Goal: Check status: Check status

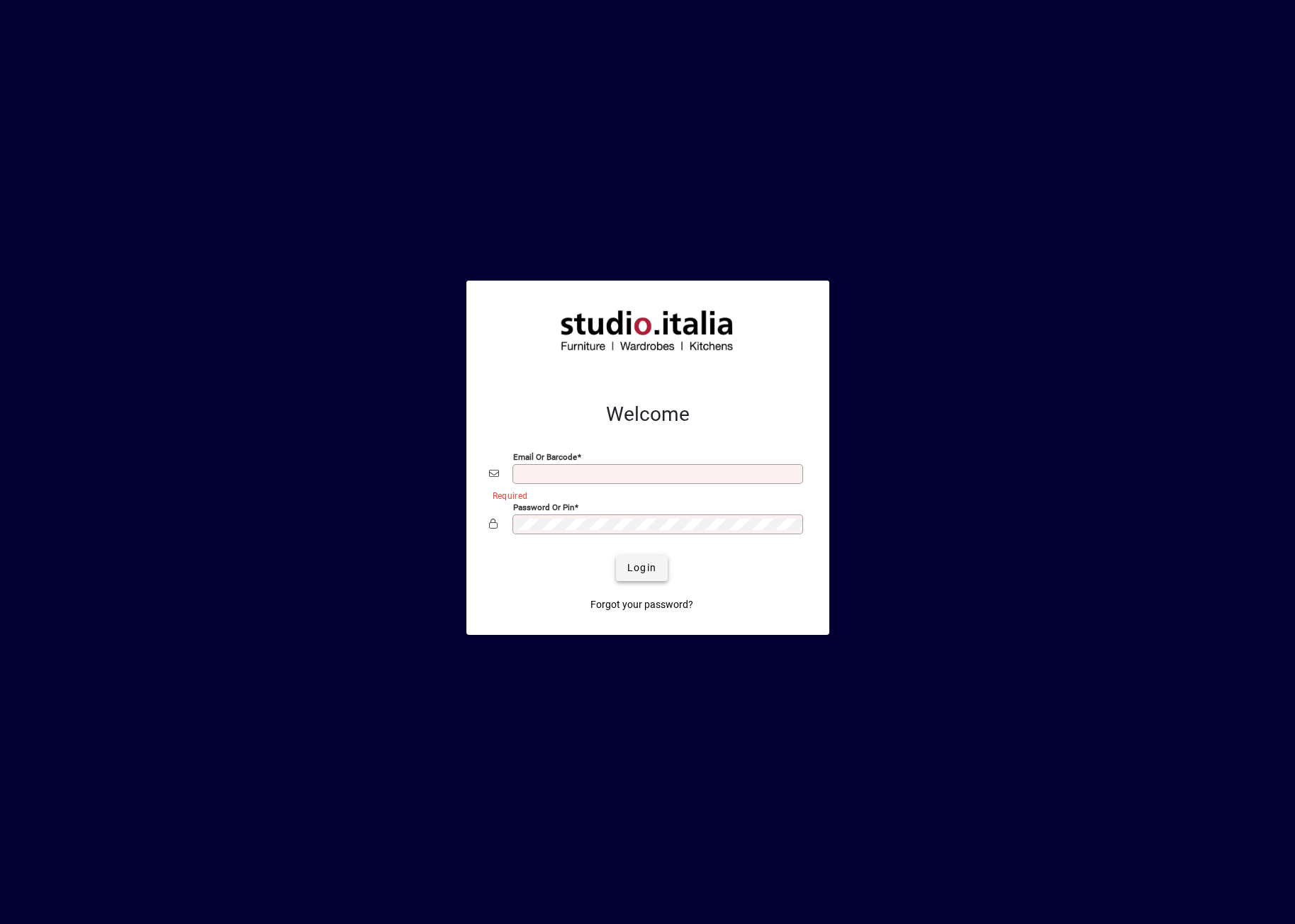
type input "**********"
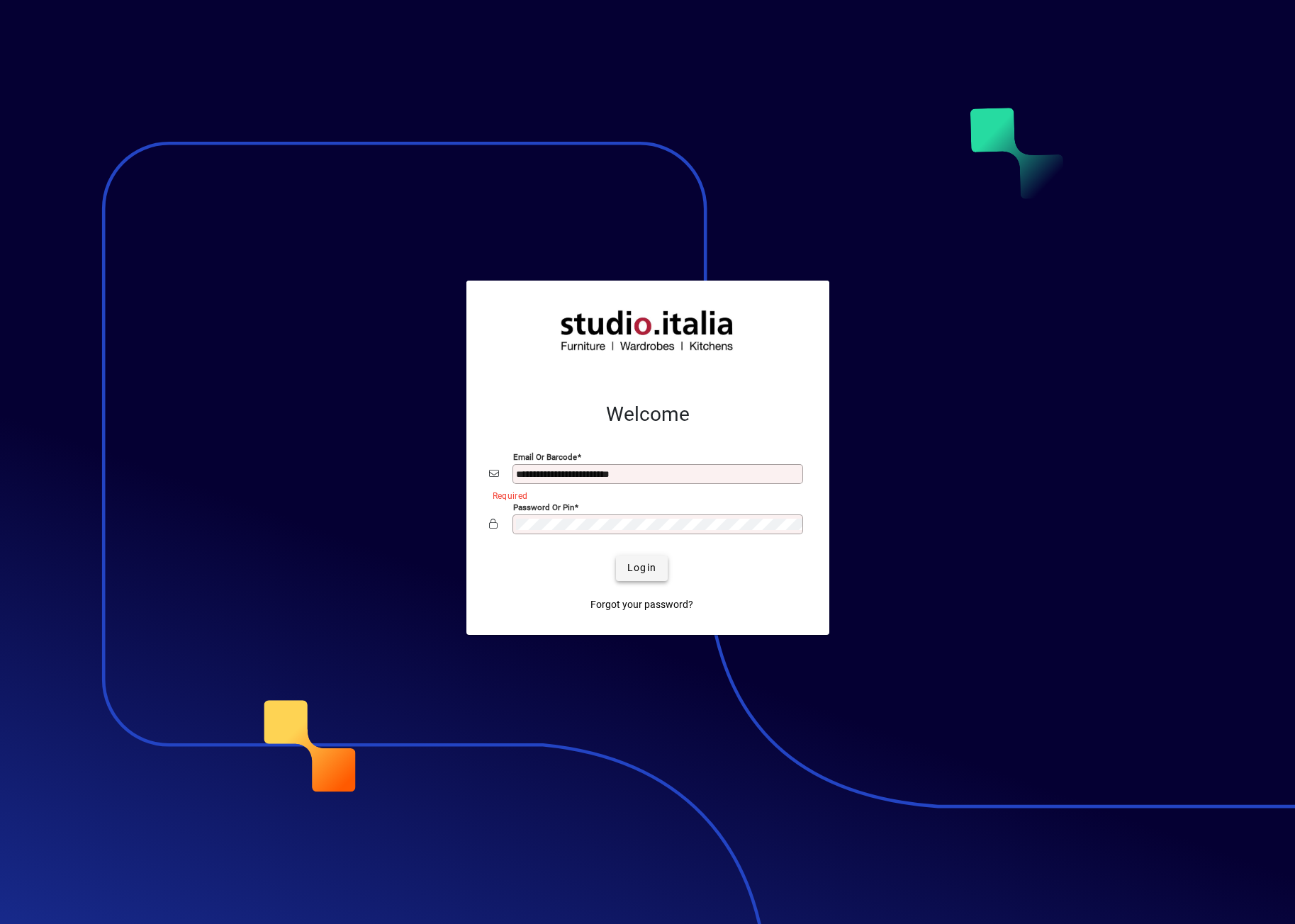
click at [516, 570] on span "Login" at bounding box center [642, 568] width 29 height 15
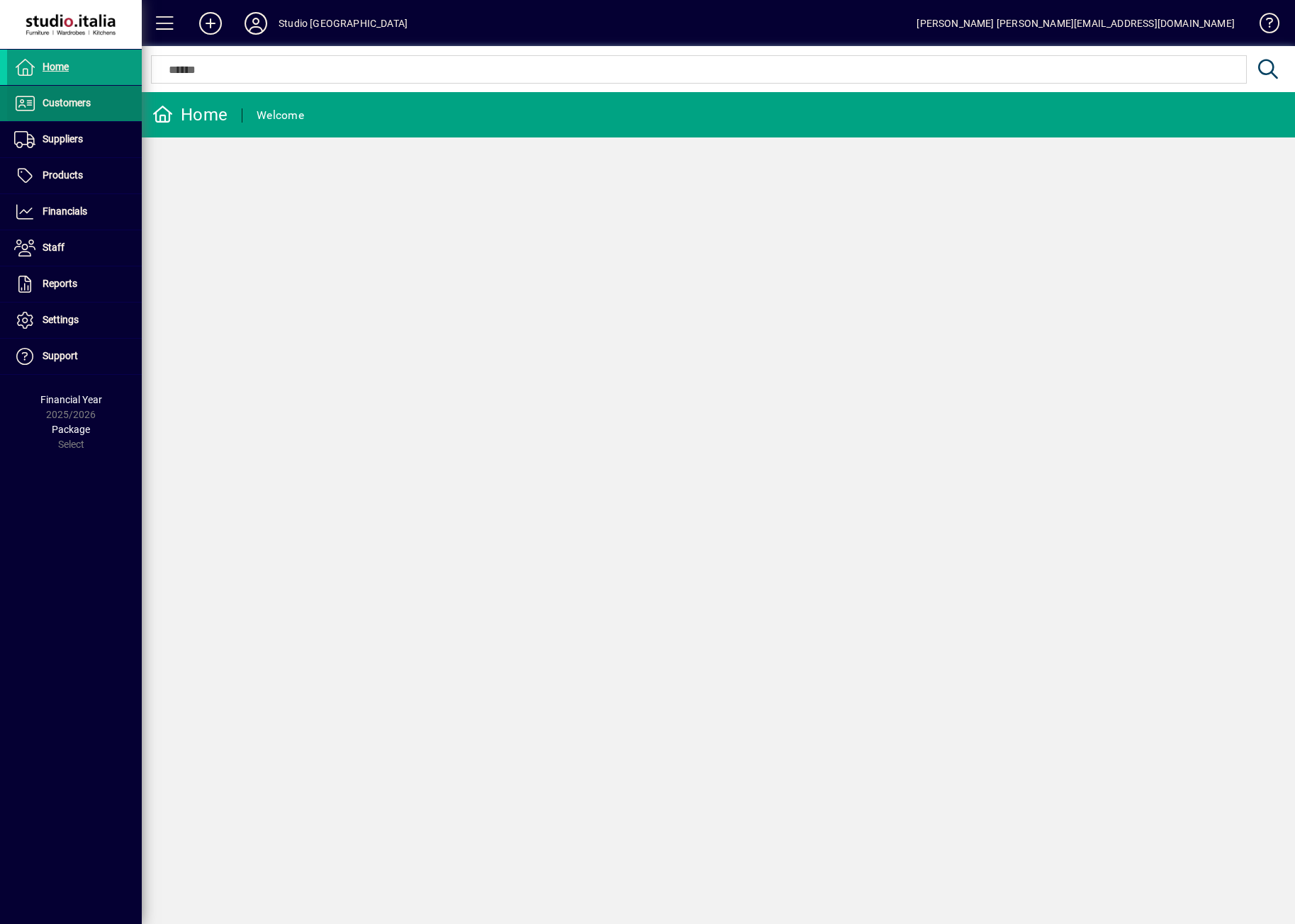
click at [46, 102] on span "Customers" at bounding box center [66, 102] width 48 height 11
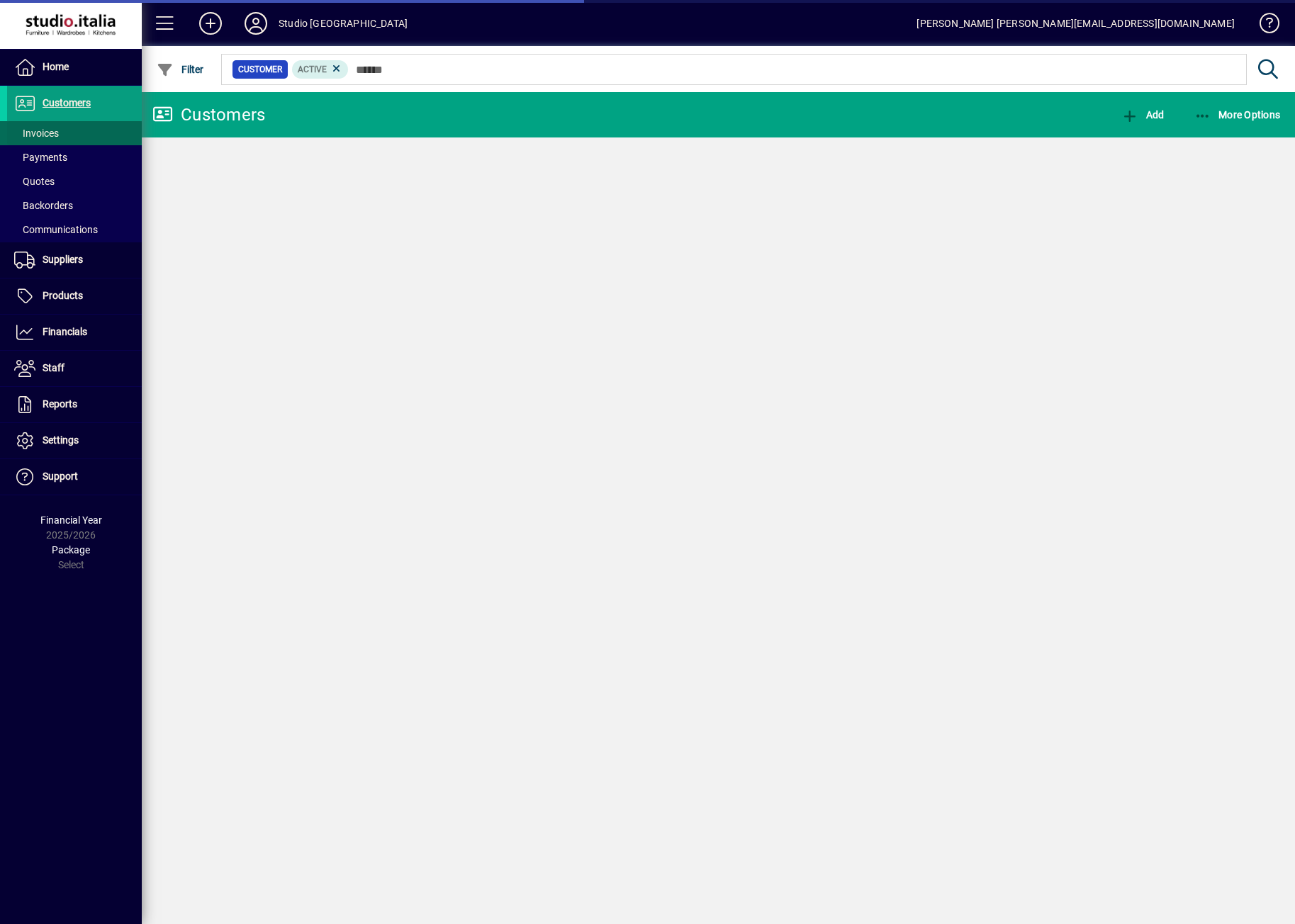
click at [47, 129] on span "Invoices" at bounding box center [36, 133] width 44 height 11
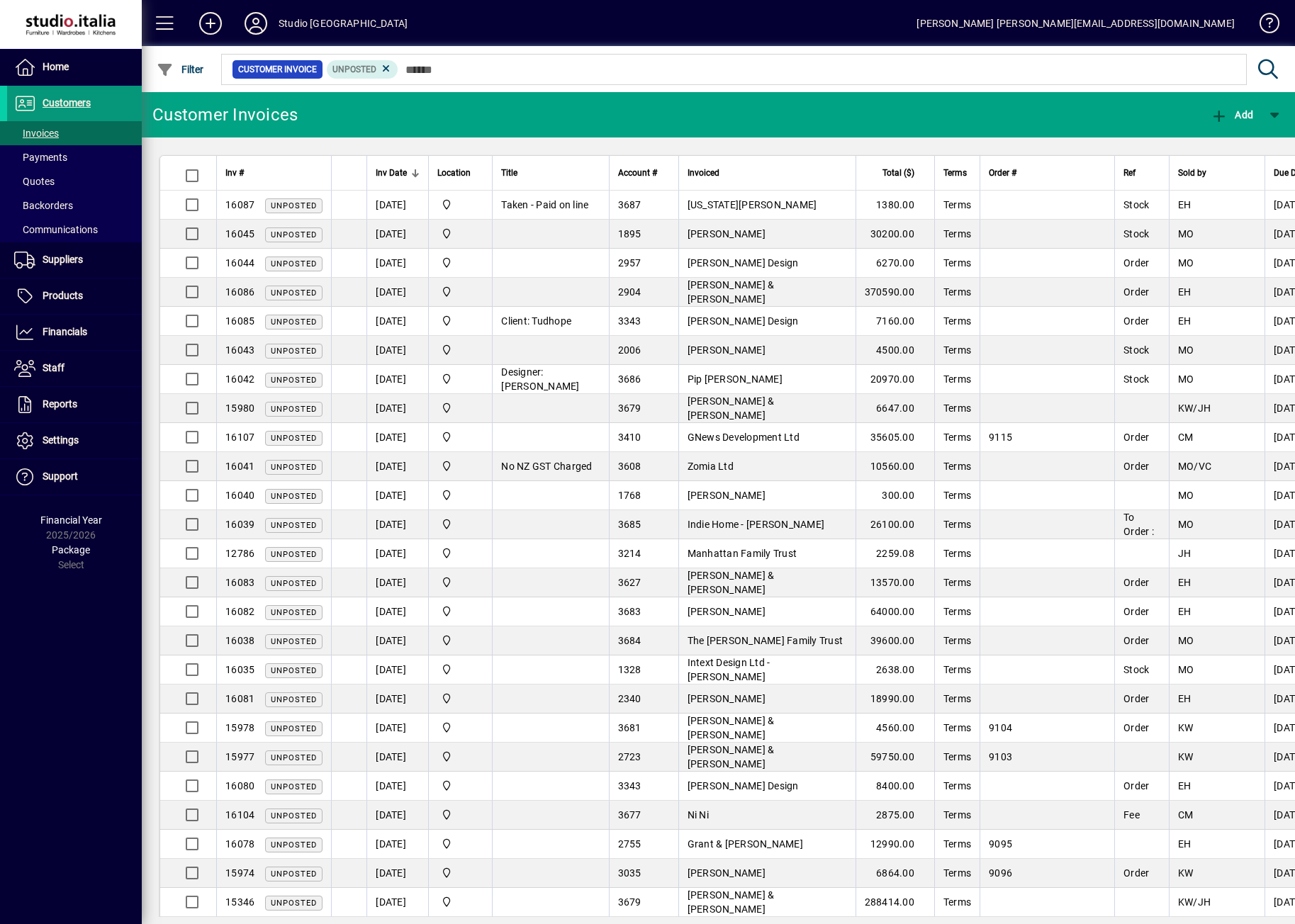
click at [66, 103] on span "Customers" at bounding box center [66, 102] width 48 height 11
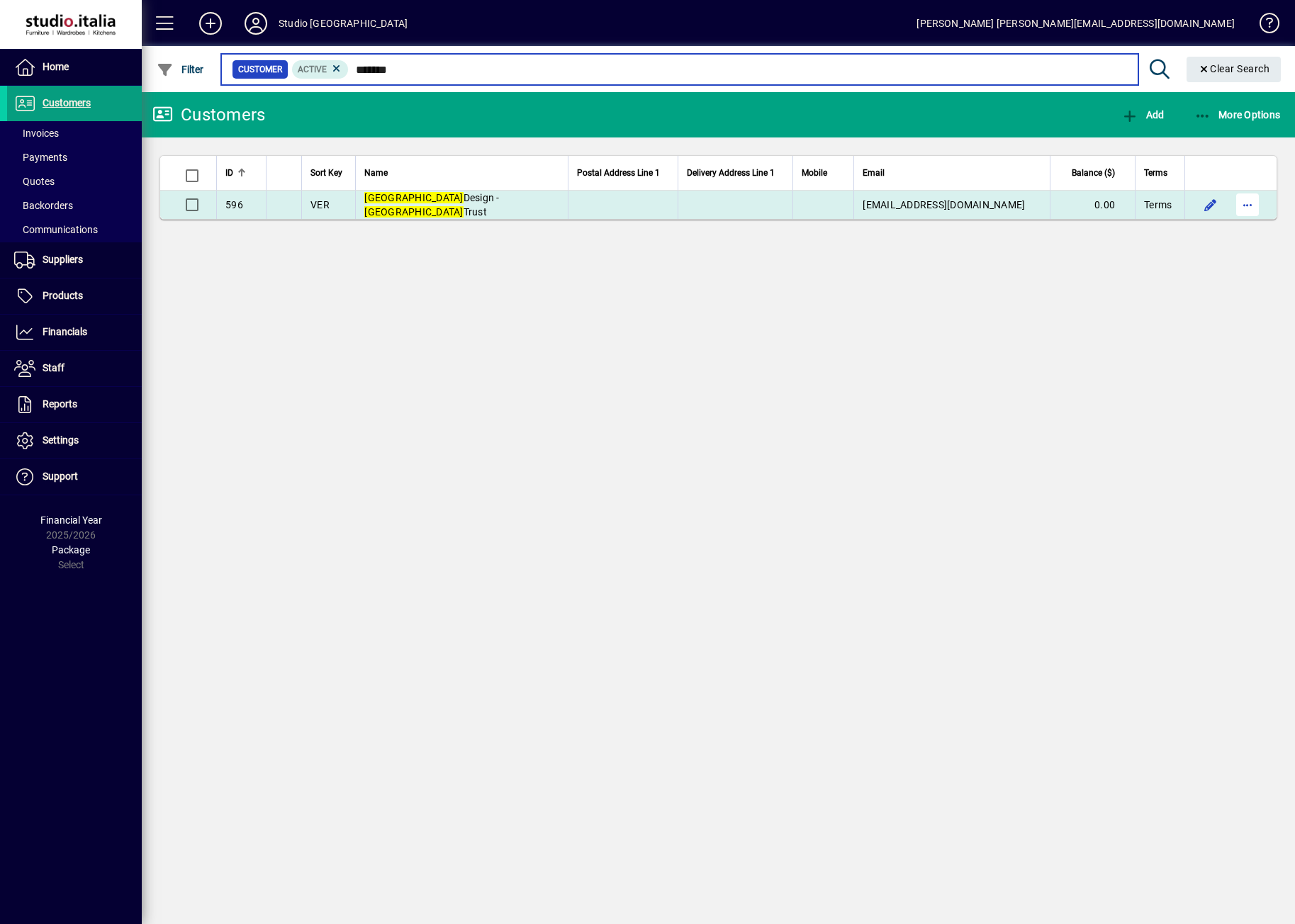
type input "******"
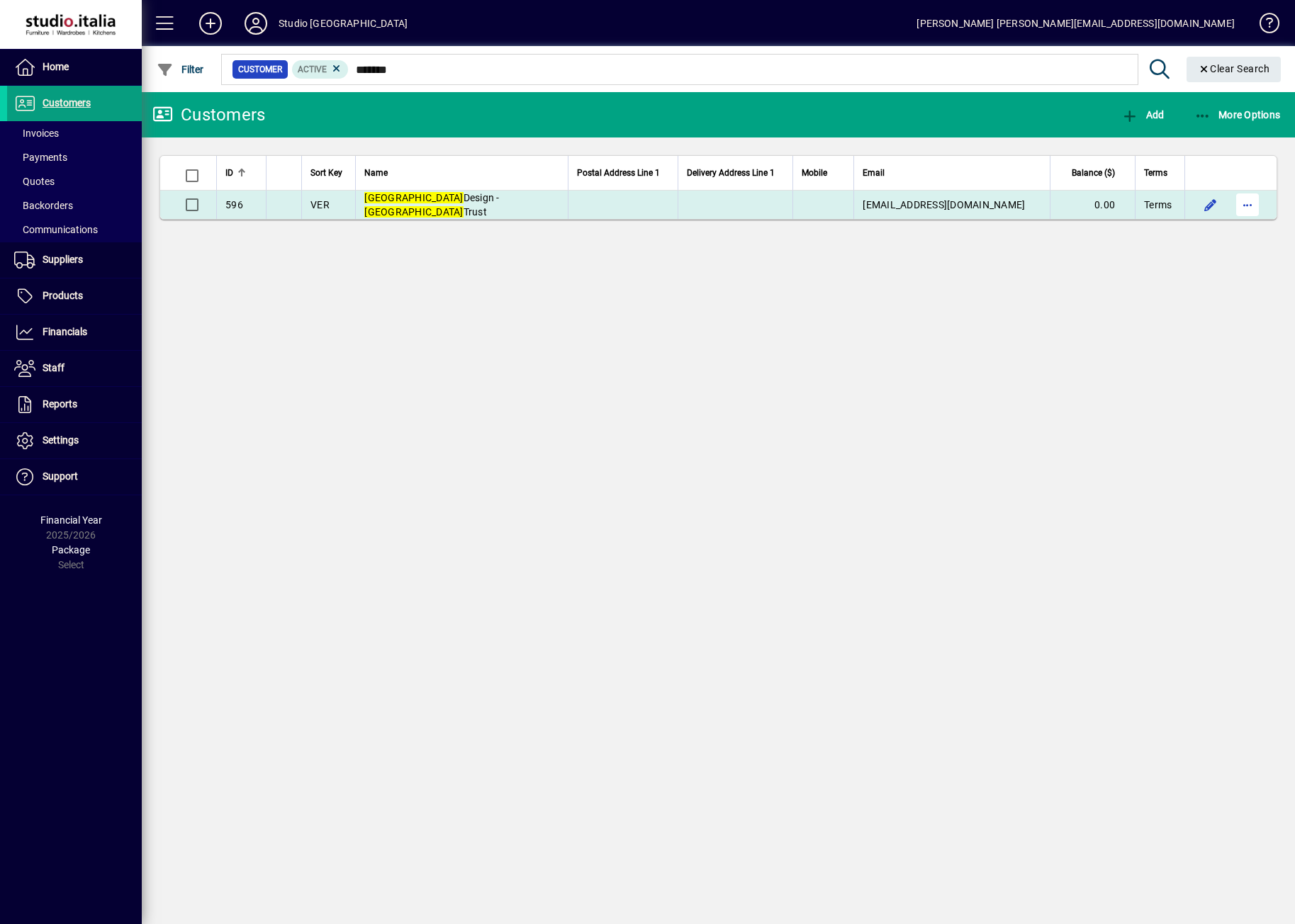
click at [1247, 206] on span "button" at bounding box center [1248, 204] width 34 height 34
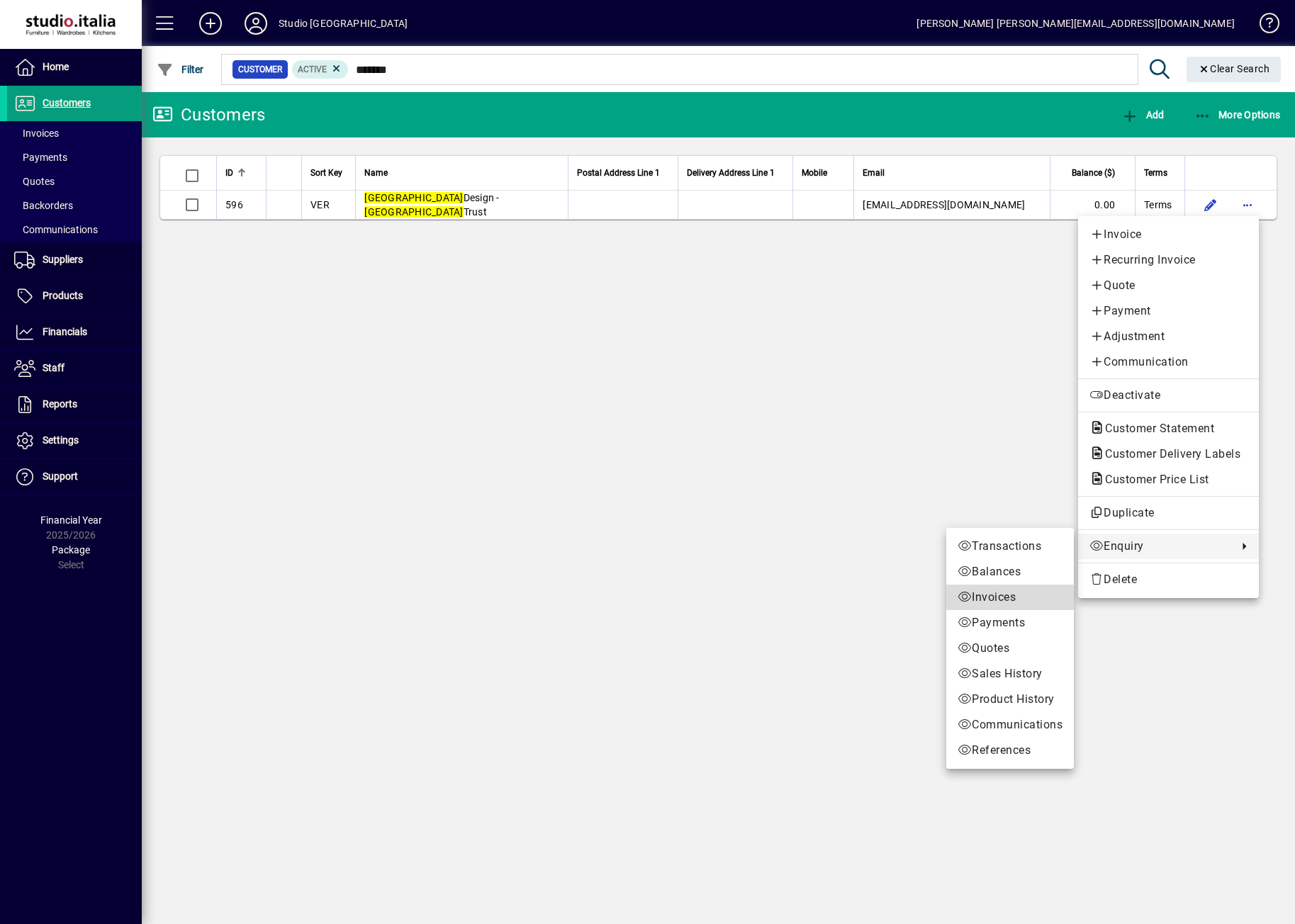
click at [981, 596] on span "Invoices" at bounding box center [1009, 597] width 105 height 17
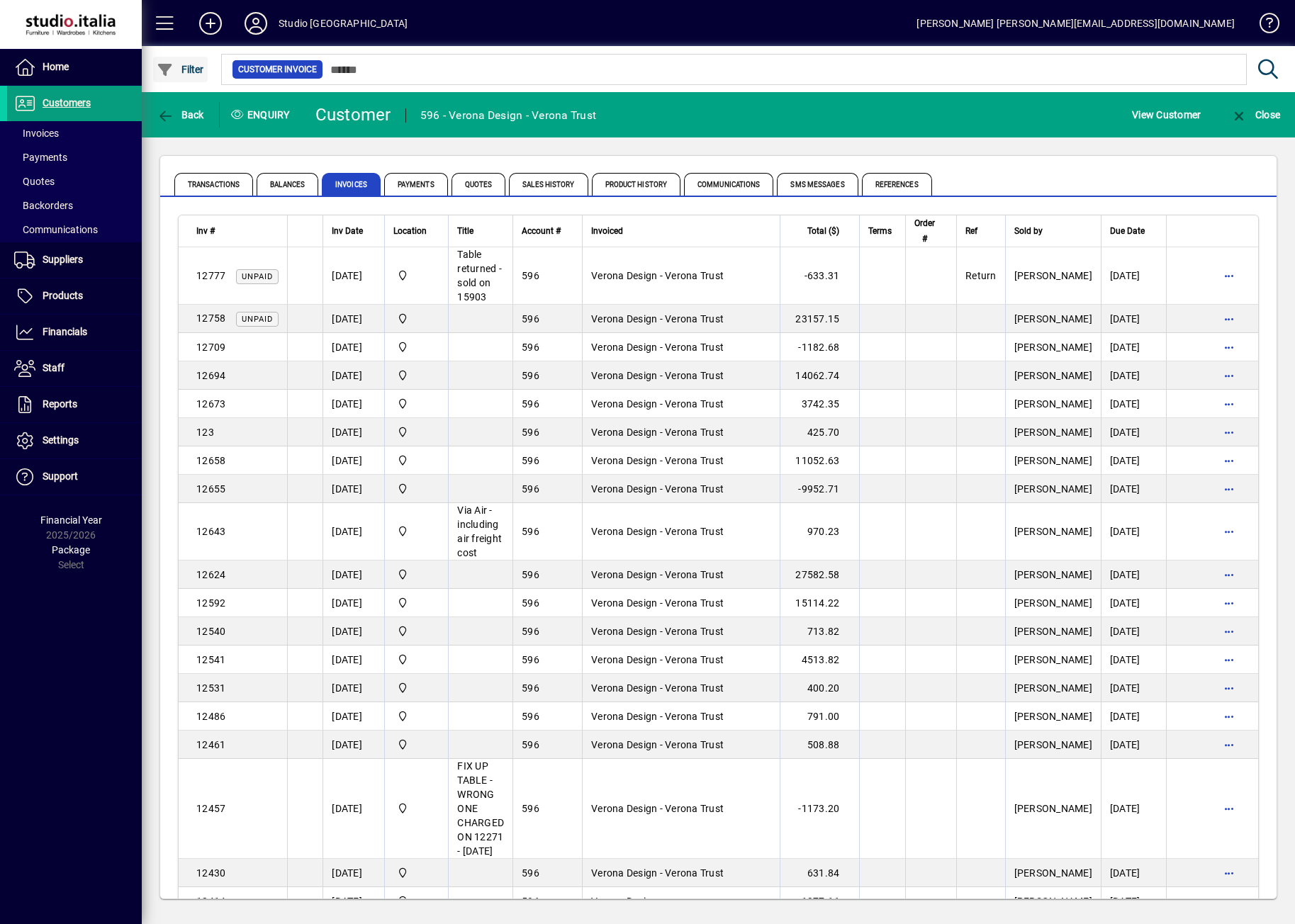
click at [181, 73] on span "Filter" at bounding box center [180, 69] width 47 height 11
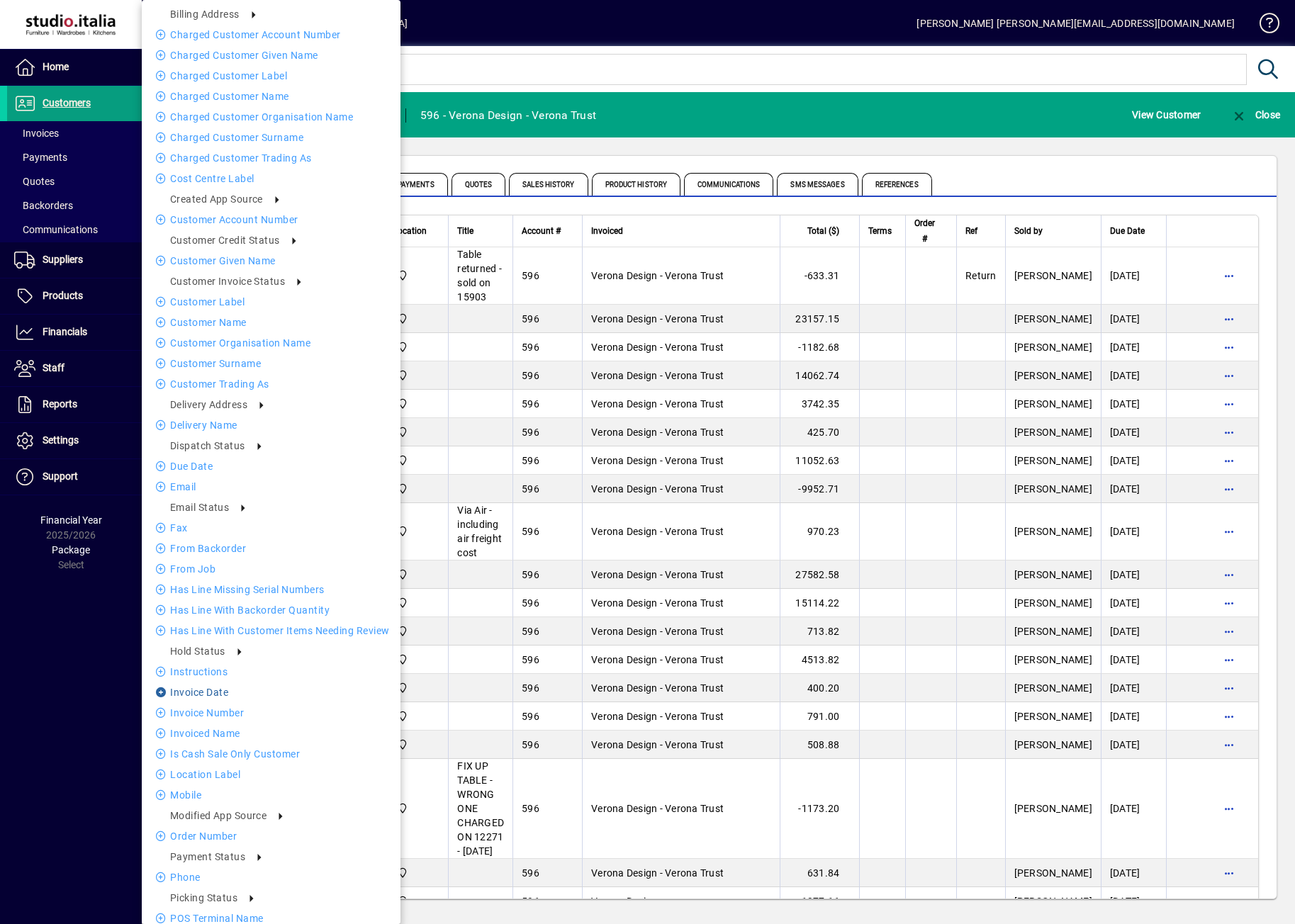
click at [212, 696] on li "Invoice date" at bounding box center [270, 692] width 258 height 17
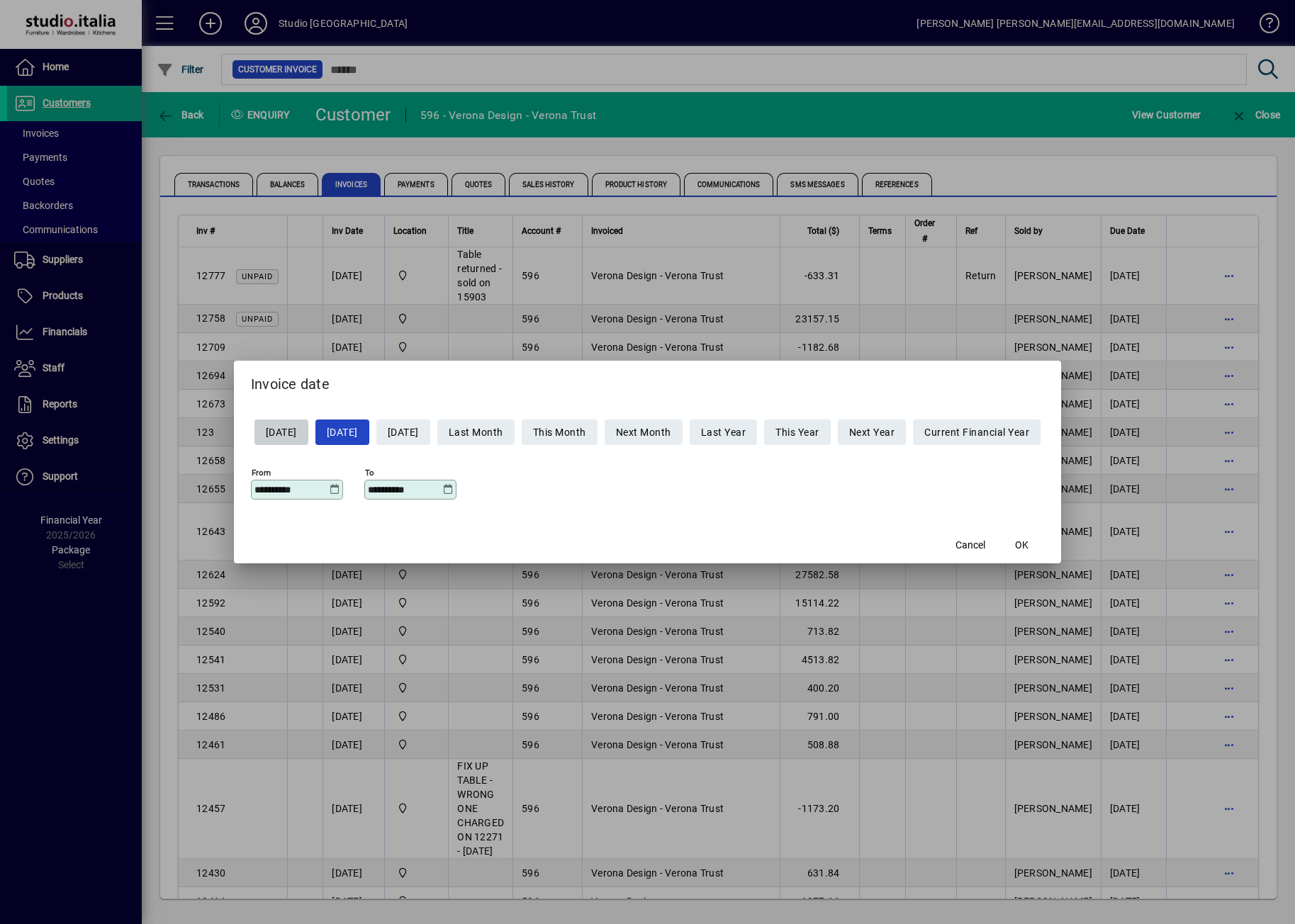
click at [330, 491] on icon at bounding box center [335, 489] width 11 height 11
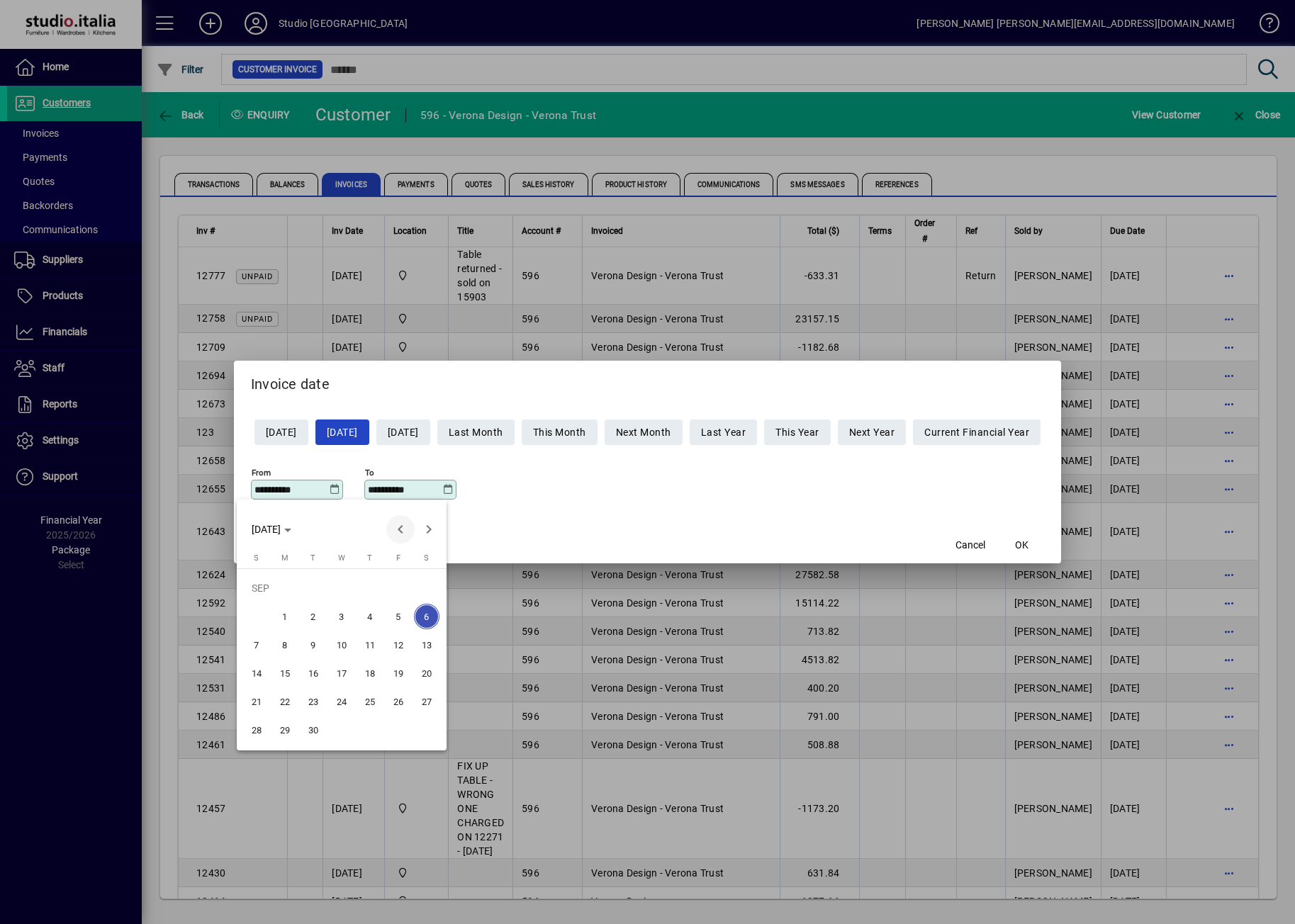
click at [396, 526] on span "Previous month" at bounding box center [401, 529] width 29 height 29
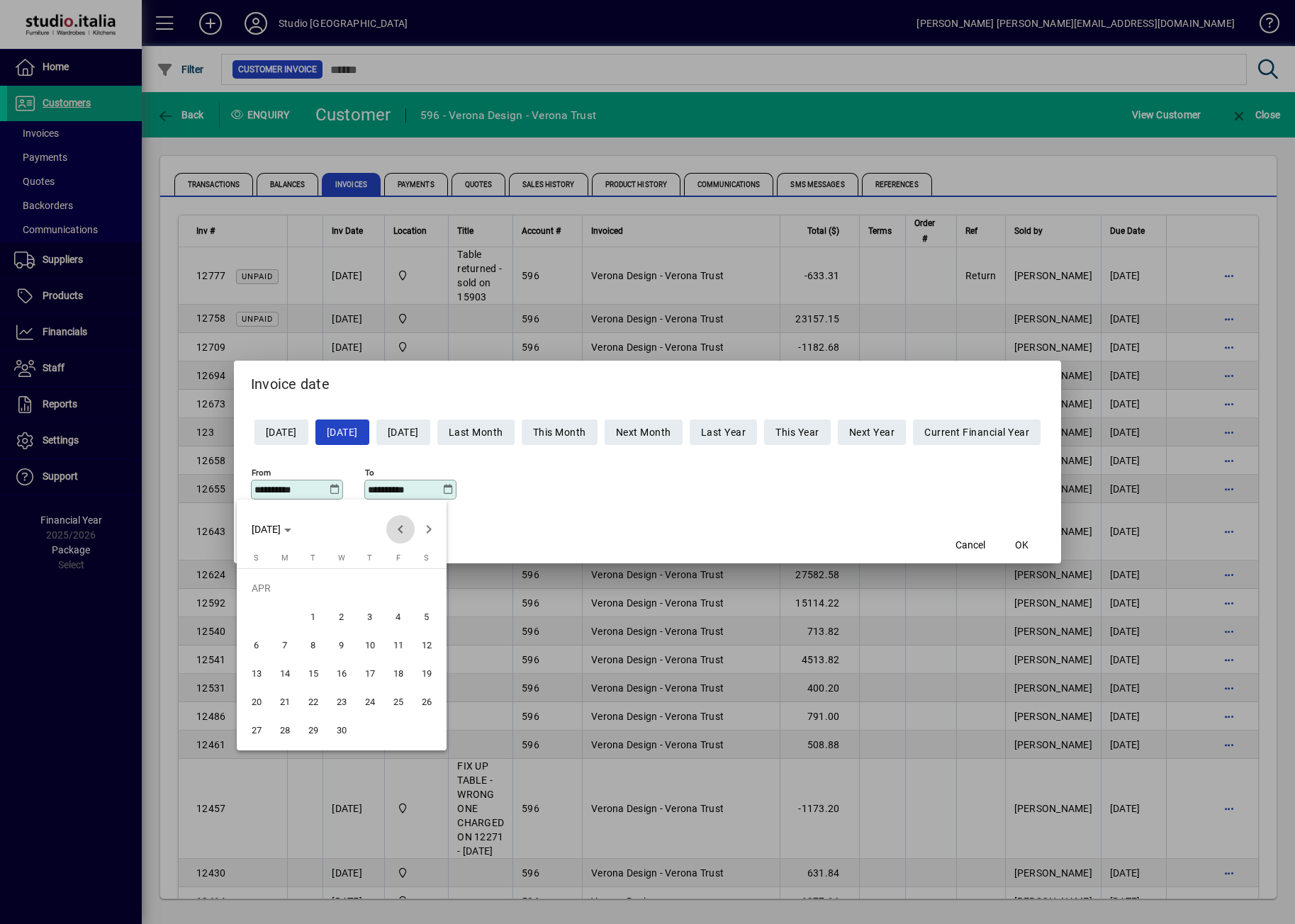
click at [396, 526] on span "Previous month" at bounding box center [401, 529] width 29 height 29
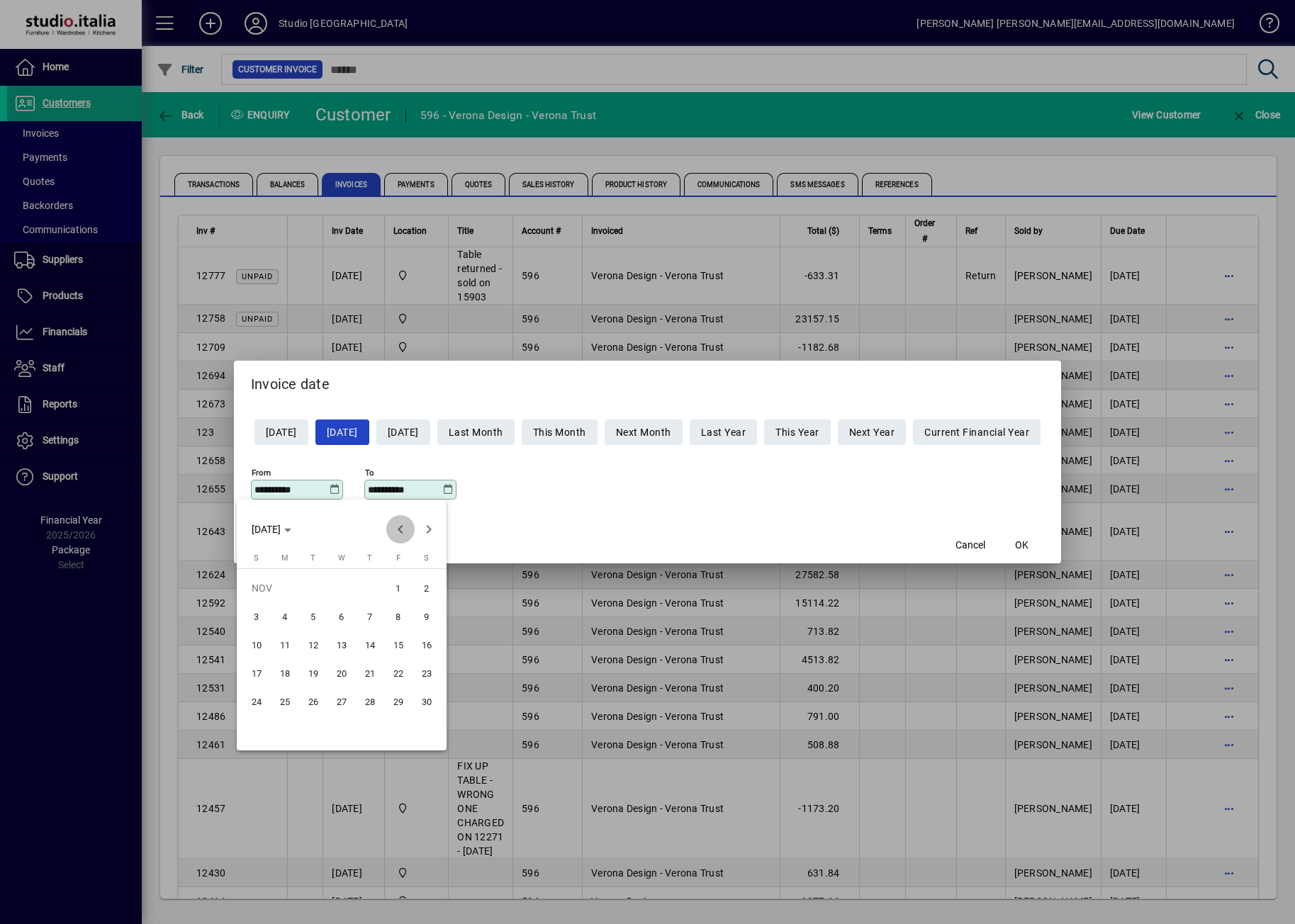
click at [396, 526] on span "Previous month" at bounding box center [401, 529] width 29 height 29
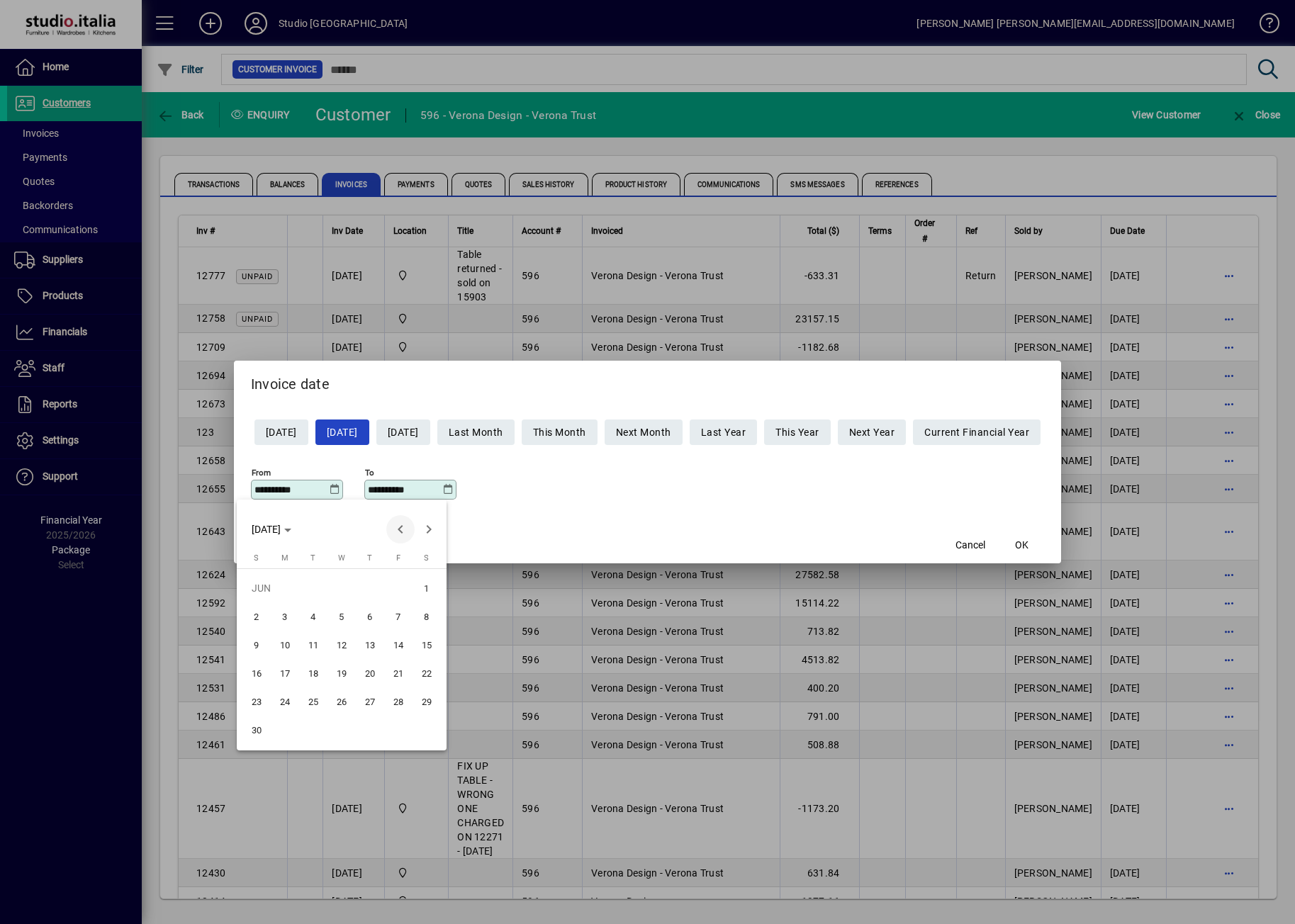
click at [396, 526] on span "Previous month" at bounding box center [401, 529] width 29 height 29
click at [289, 621] on span "1" at bounding box center [285, 617] width 26 height 26
type input "**********"
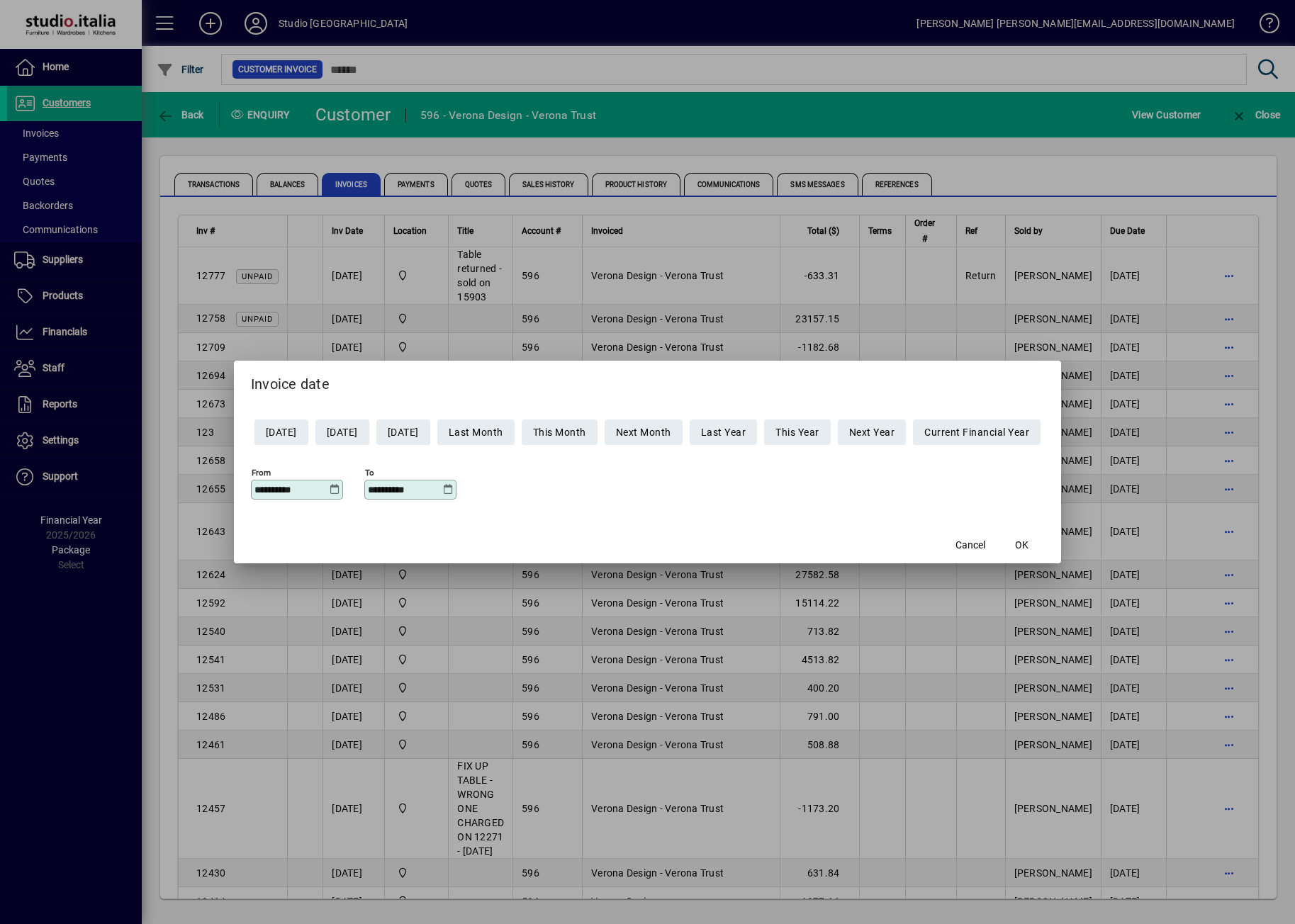
click at [443, 489] on icon at bounding box center [448, 489] width 11 height 11
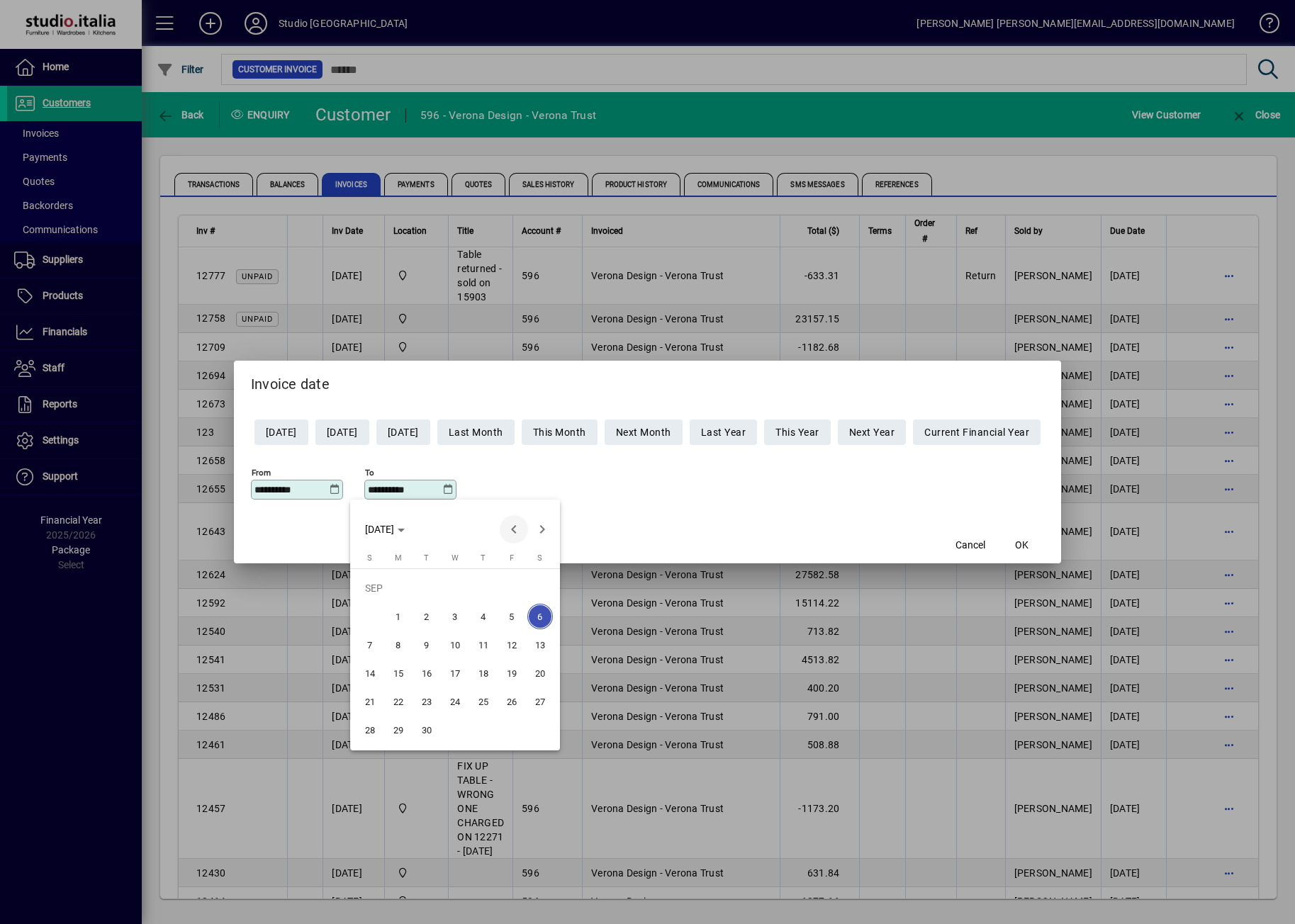
click at [506, 527] on span "Previous month" at bounding box center [514, 529] width 29 height 29
click at [507, 528] on span "Previous month" at bounding box center [514, 529] width 29 height 29
click at [508, 528] on span "Previous month" at bounding box center [514, 529] width 29 height 29
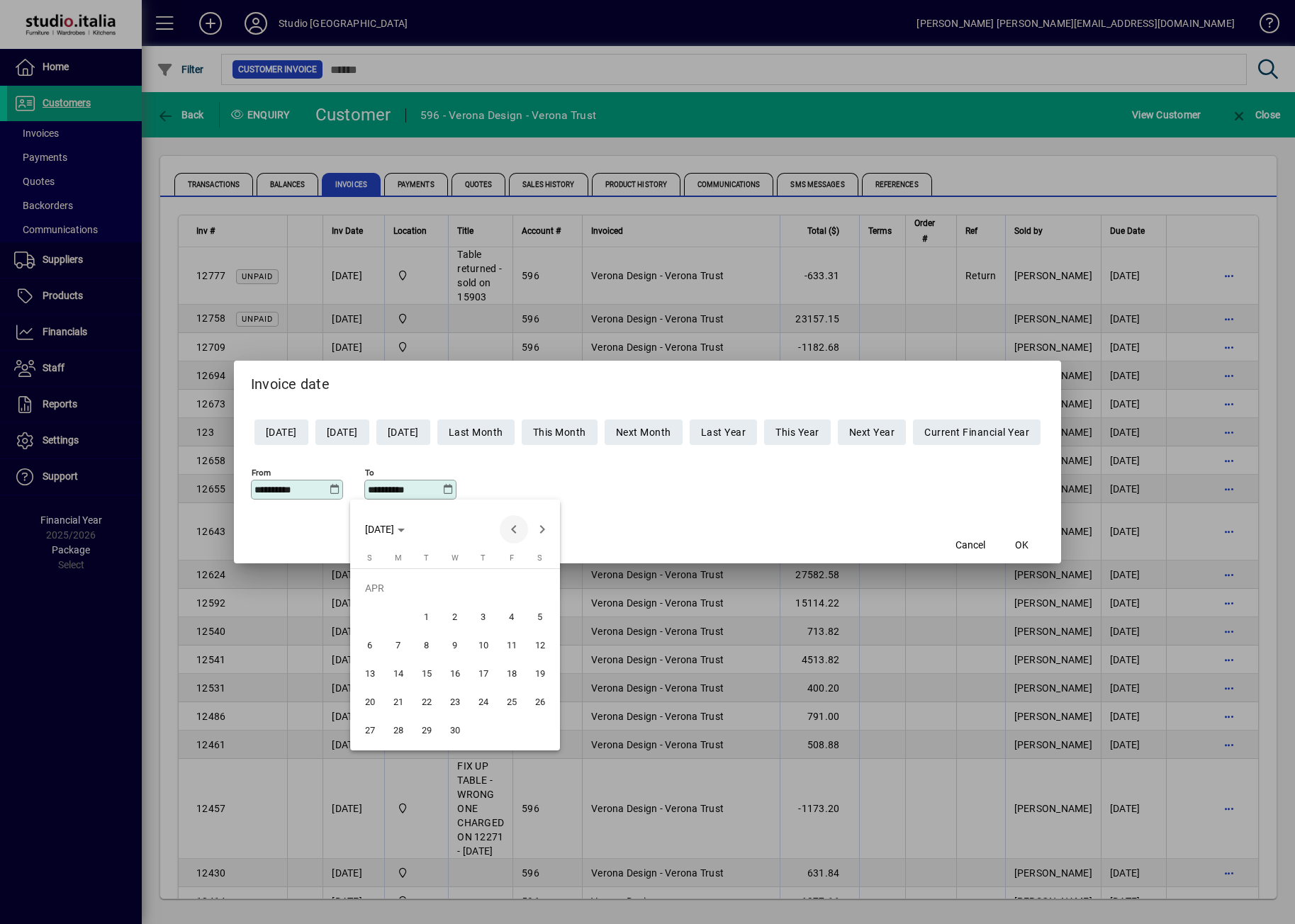
click at [508, 529] on span "Previous month" at bounding box center [514, 529] width 29 height 29
click at [394, 738] on span "31" at bounding box center [399, 730] width 26 height 26
type input "**********"
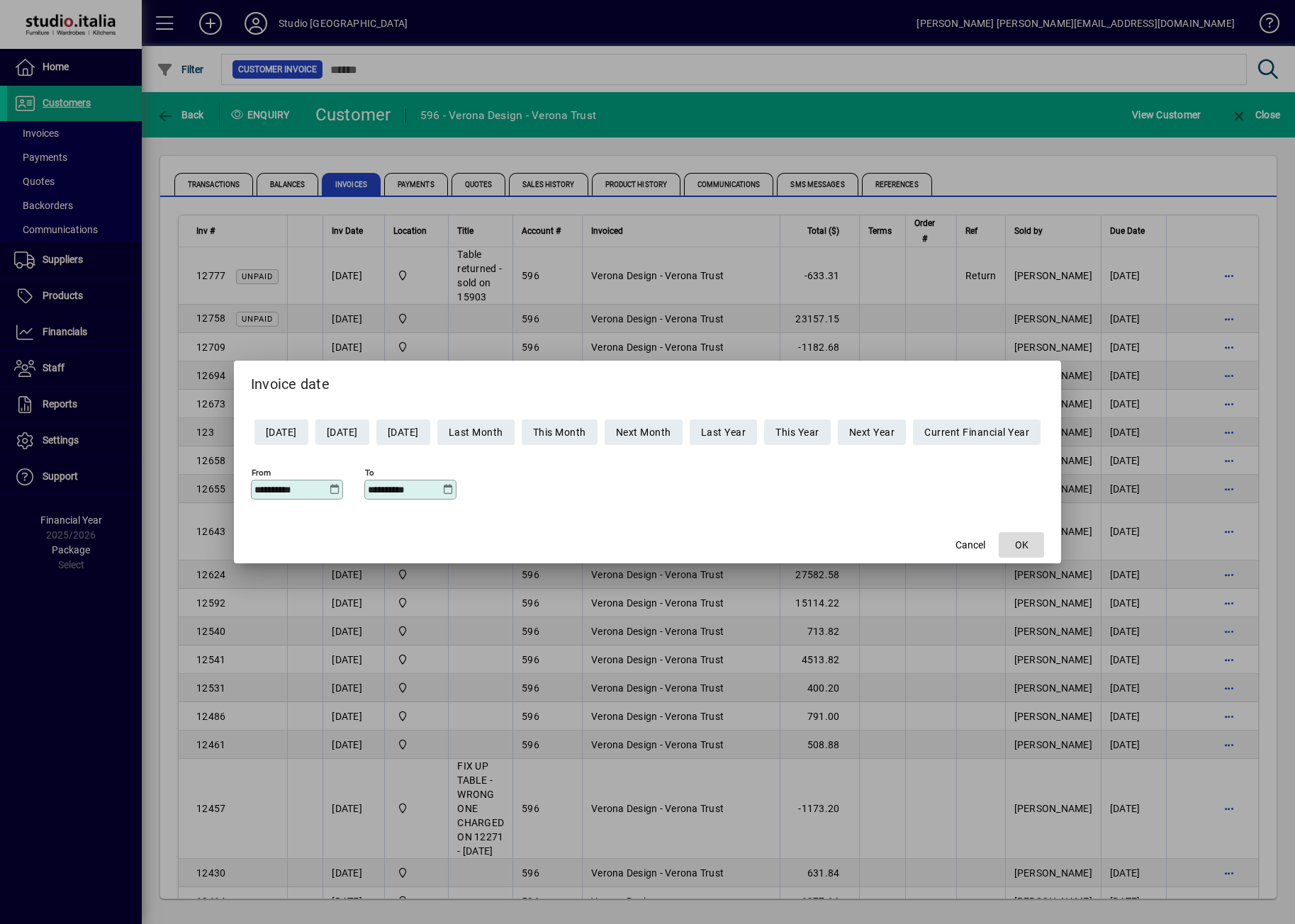
click at [1028, 544] on span "OK" at bounding box center [1022, 545] width 14 height 15
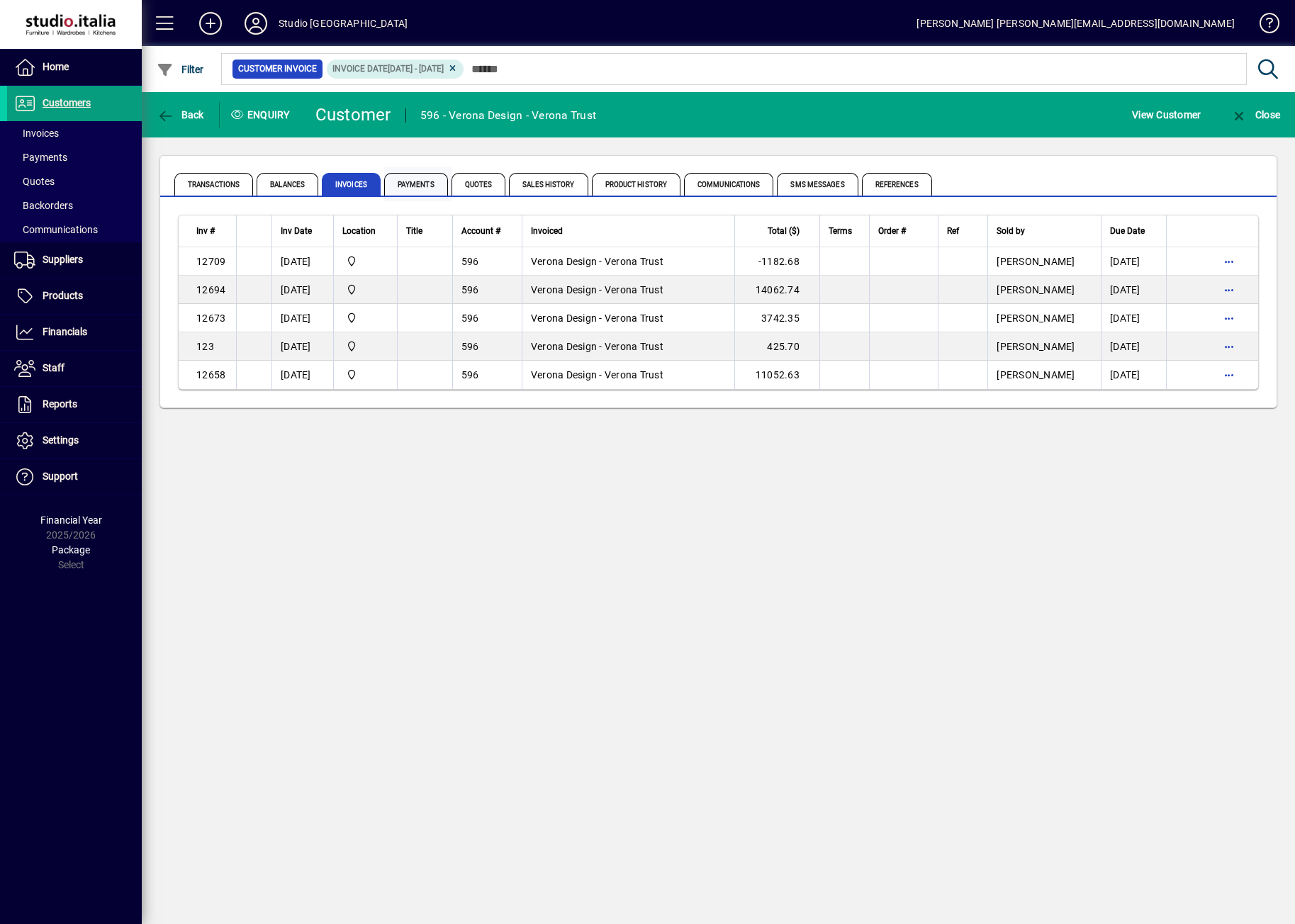
click at [414, 181] on span "Payments" at bounding box center [416, 184] width 64 height 23
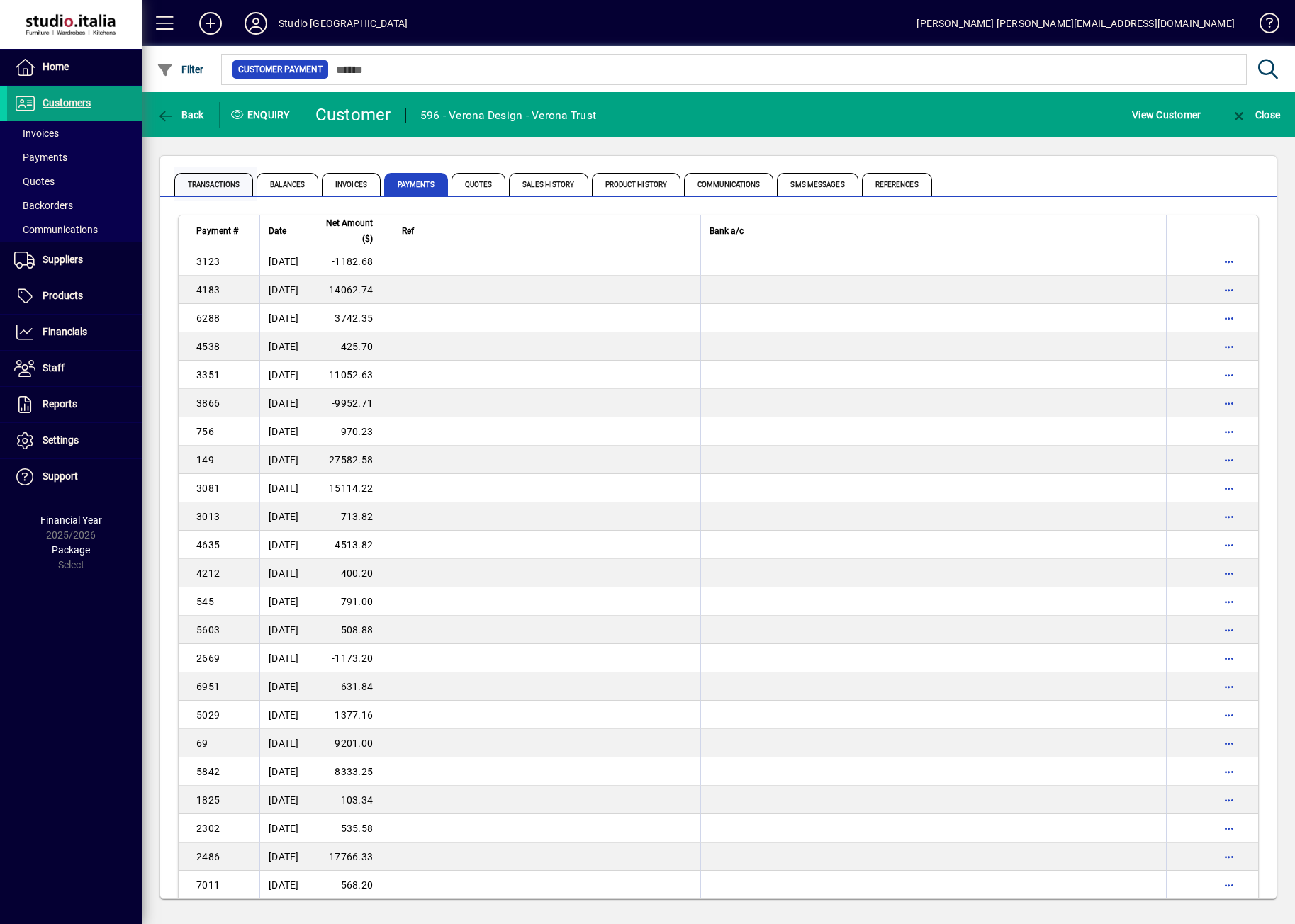
click at [222, 186] on span "Transactions" at bounding box center [213, 184] width 78 height 23
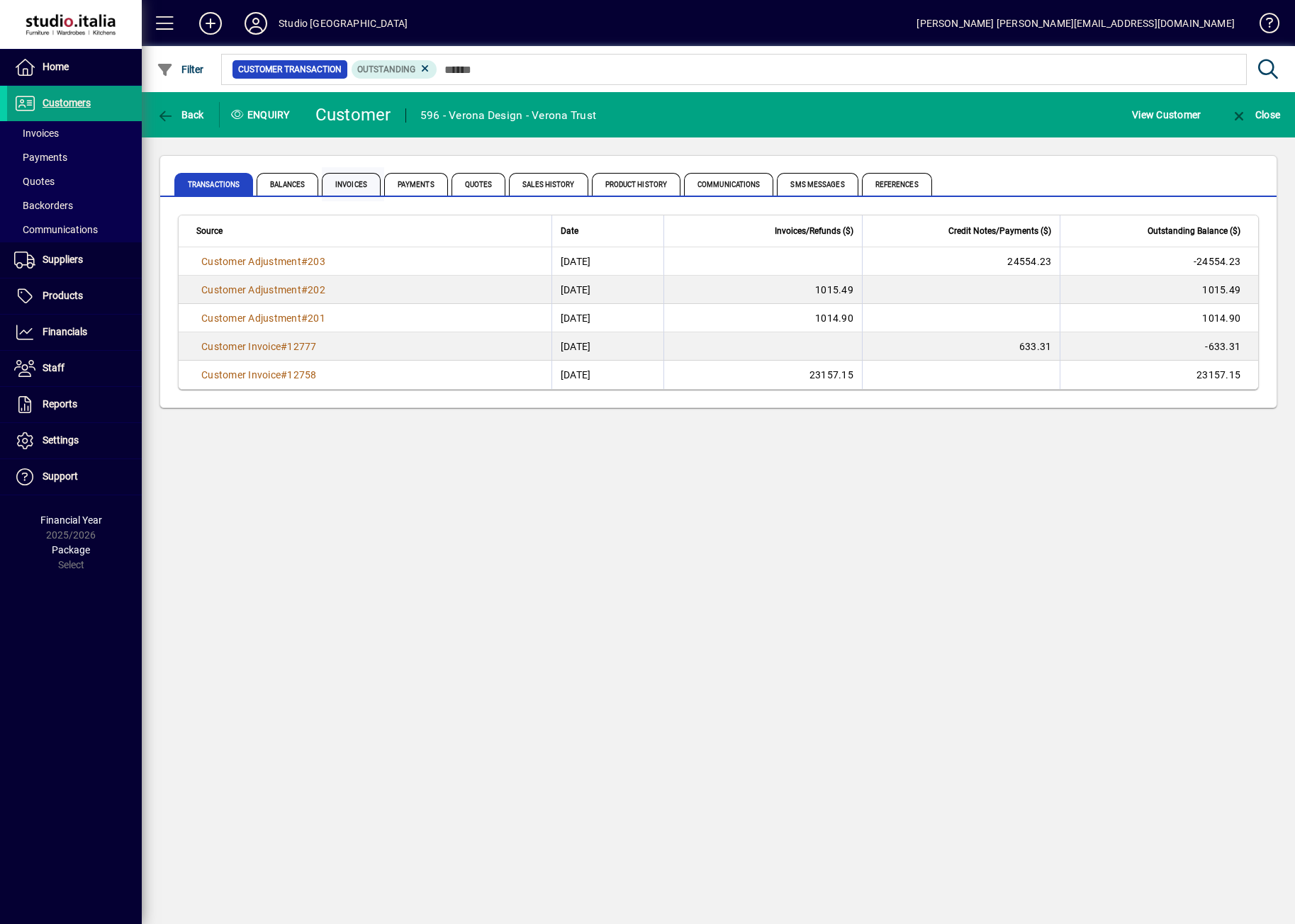
click at [340, 184] on span "Invoices" at bounding box center [351, 184] width 59 height 23
